Goal: Task Accomplishment & Management: Manage account settings

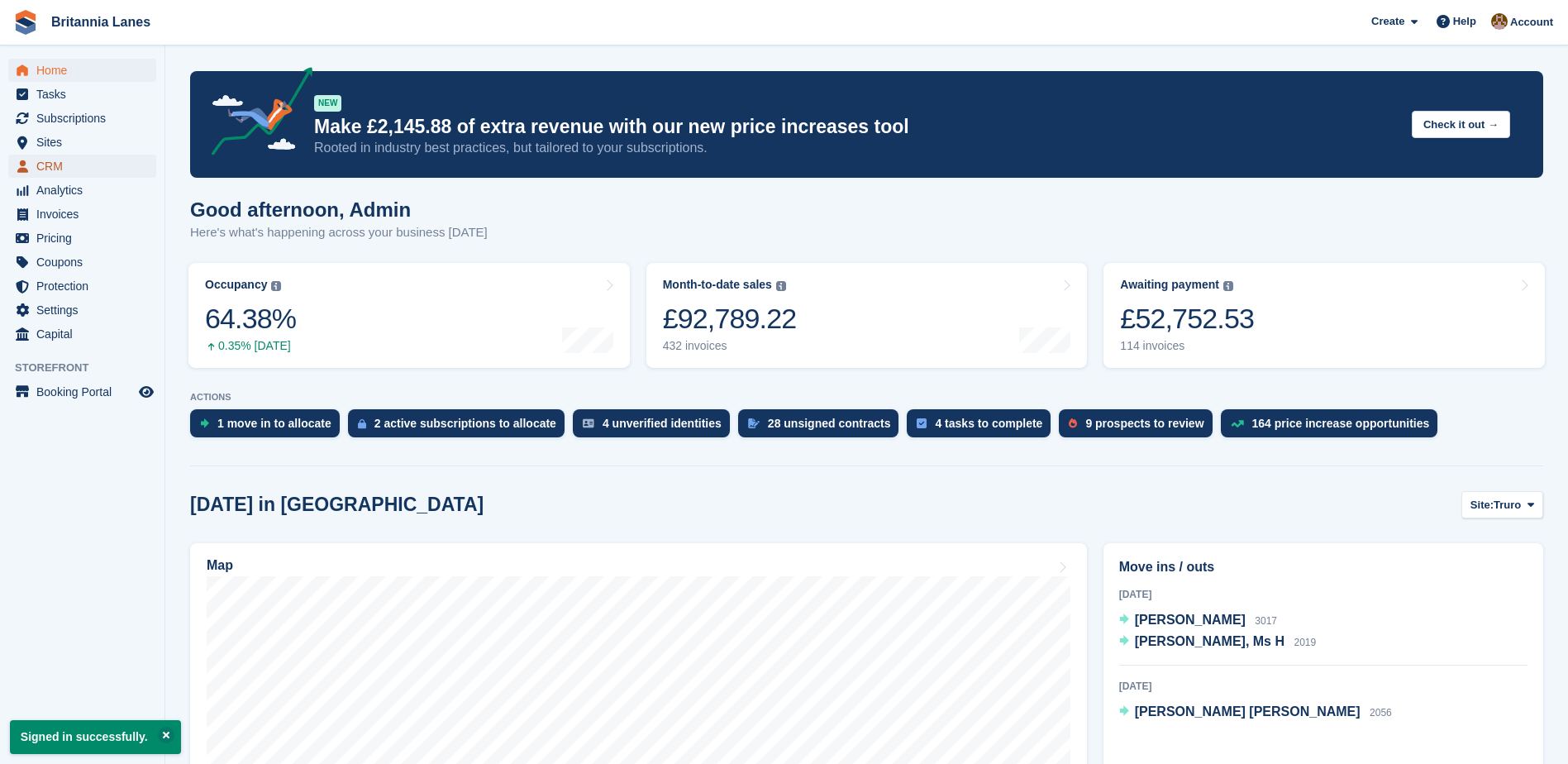
click at [76, 163] on span "CRM" at bounding box center [87, 165] width 99 height 23
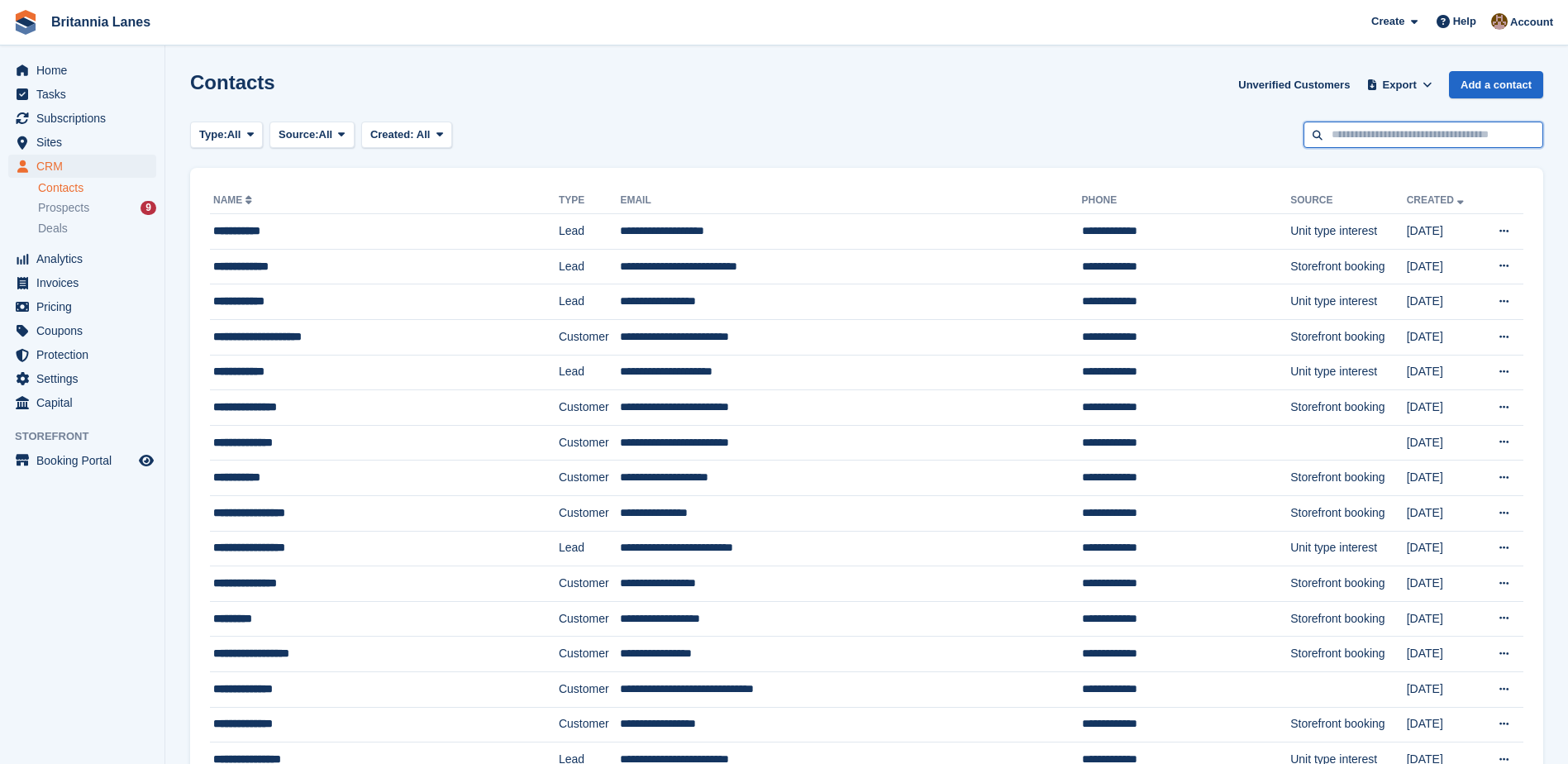
click at [1365, 134] on input "text" at bounding box center [1423, 134] width 240 height 27
type input "******"
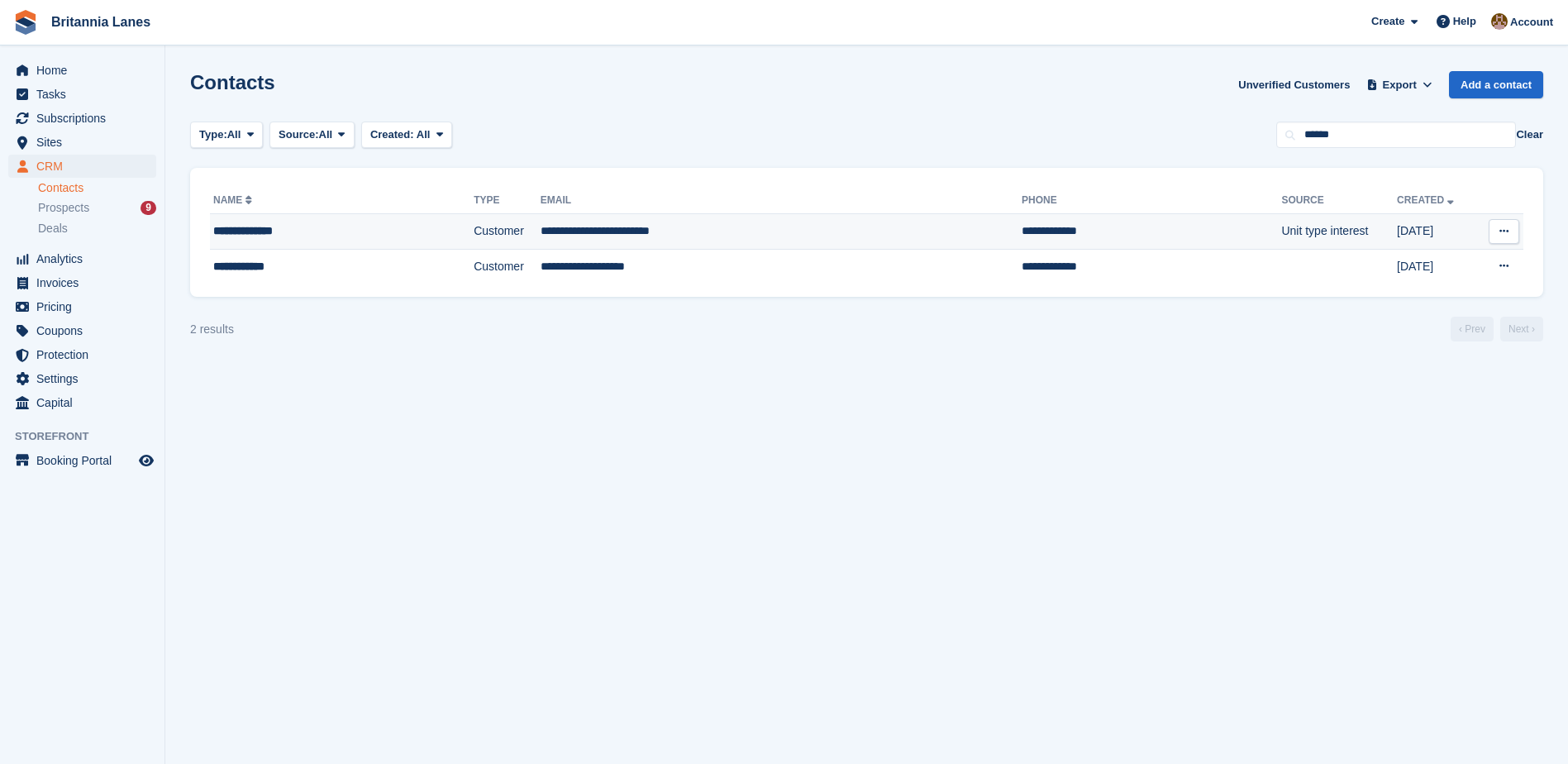
click at [807, 230] on td "**********" at bounding box center [781, 232] width 482 height 36
